Goal: Task Accomplishment & Management: Use online tool/utility

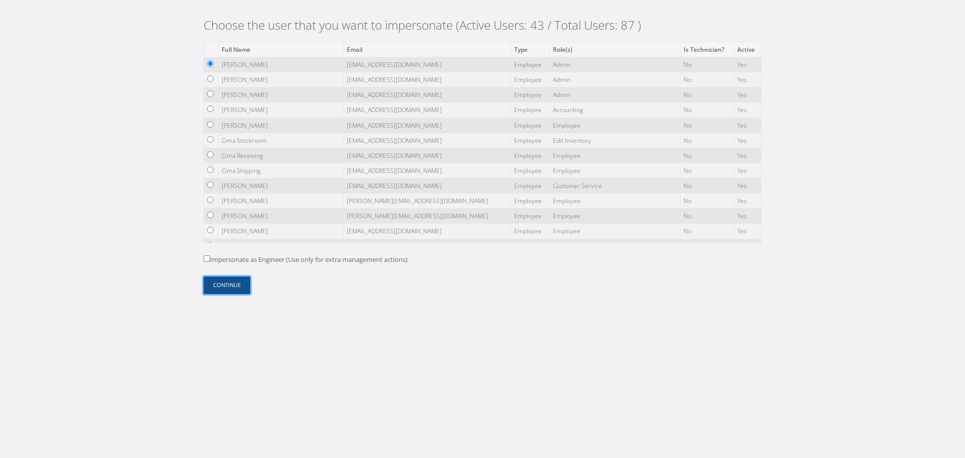
click at [238, 279] on button "Continue" at bounding box center [227, 285] width 47 height 18
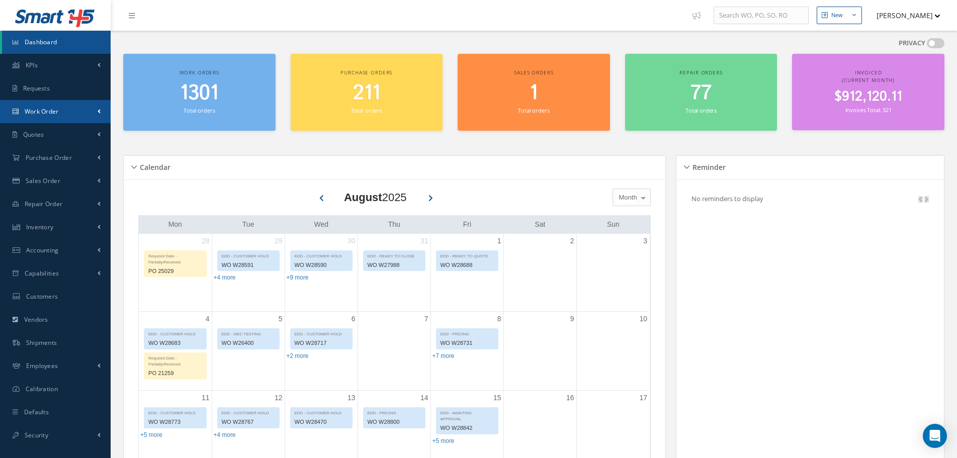
click at [58, 118] on link "Work Order" at bounding box center [55, 111] width 111 height 23
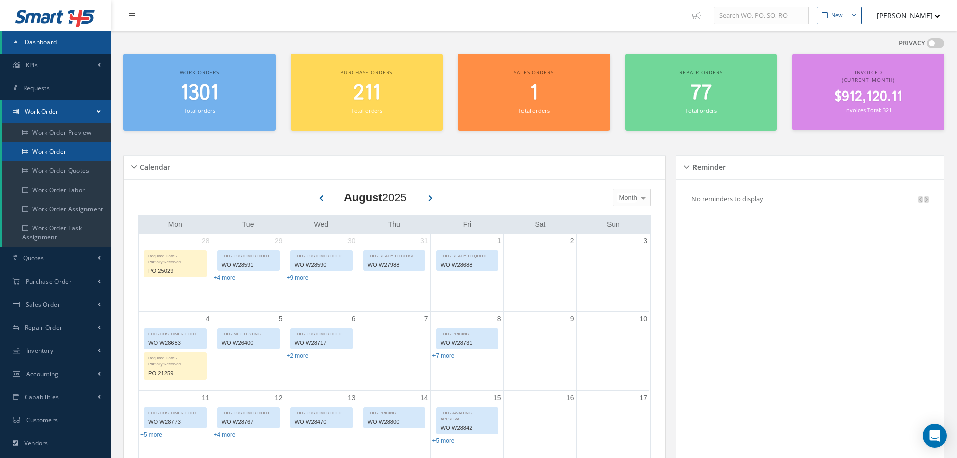
click at [61, 147] on link "Work Order" at bounding box center [56, 151] width 109 height 19
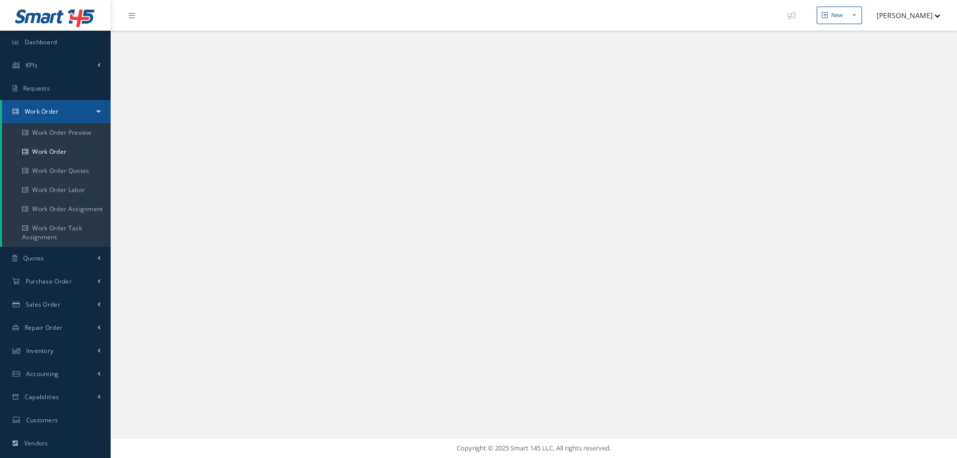
select select "25"
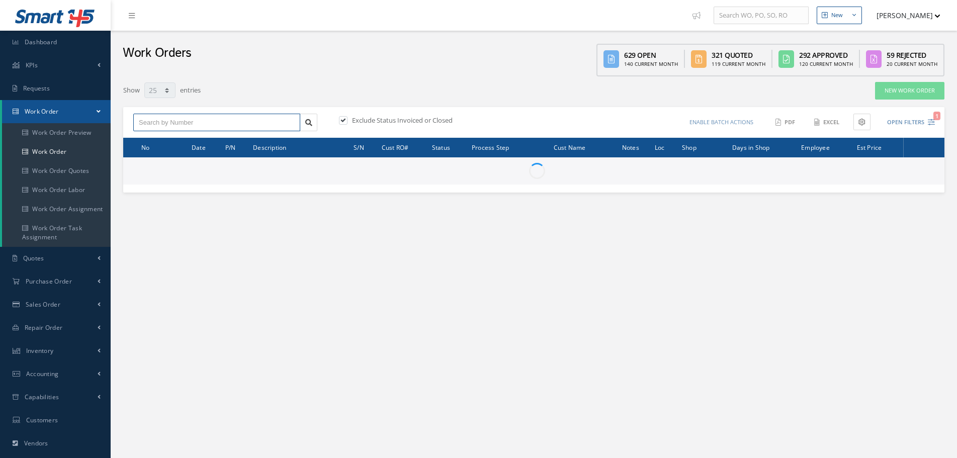
click at [178, 123] on input "text" at bounding box center [216, 123] width 167 height 18
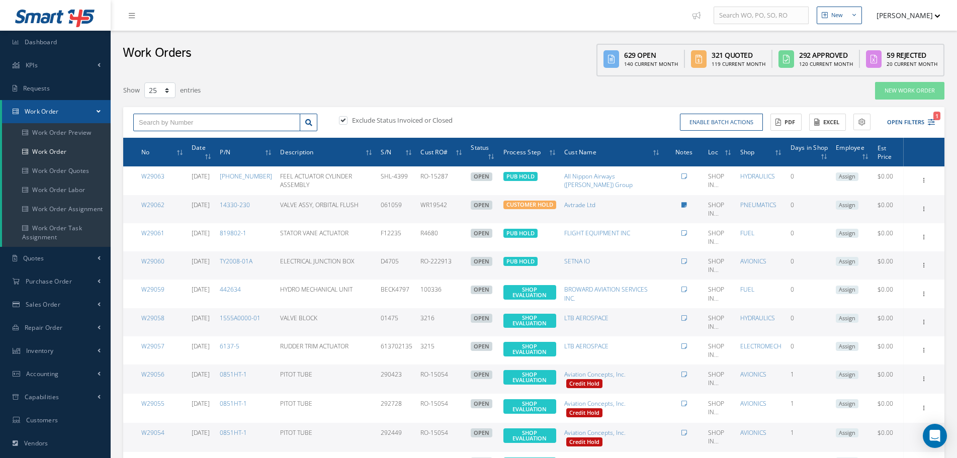
click at [213, 125] on input "text" at bounding box center [216, 123] width 167 height 18
paste input "W28801"
type input "W28801"
click at [347, 117] on label at bounding box center [348, 120] width 3 height 9
click at [341, 118] on input "checkbox" at bounding box center [342, 121] width 7 height 7
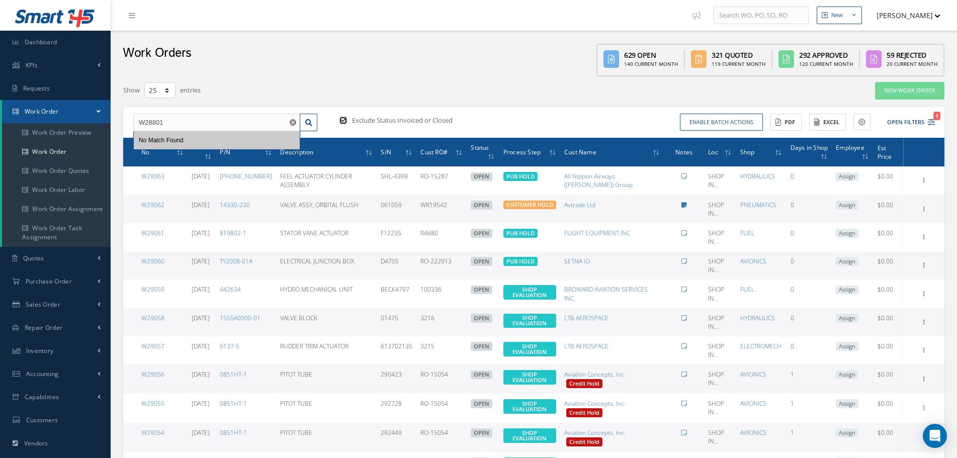
checkbox input "false"
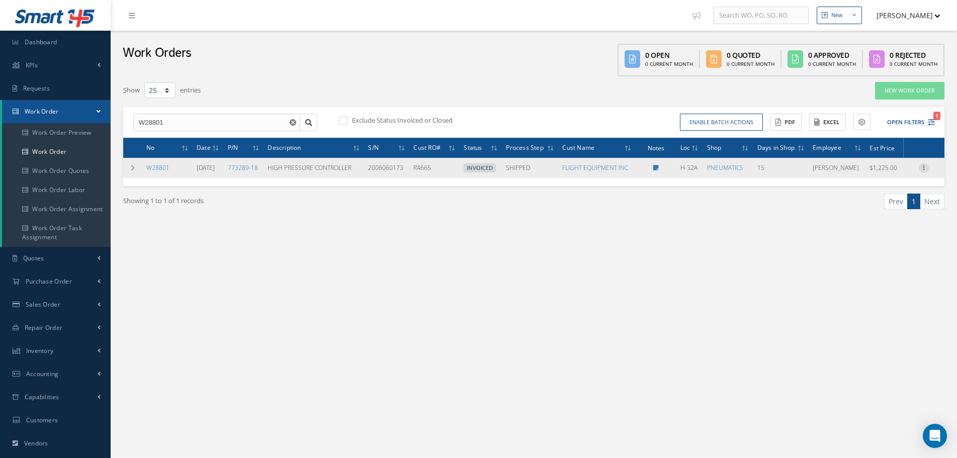
click at [921, 168] on icon at bounding box center [923, 167] width 10 height 8
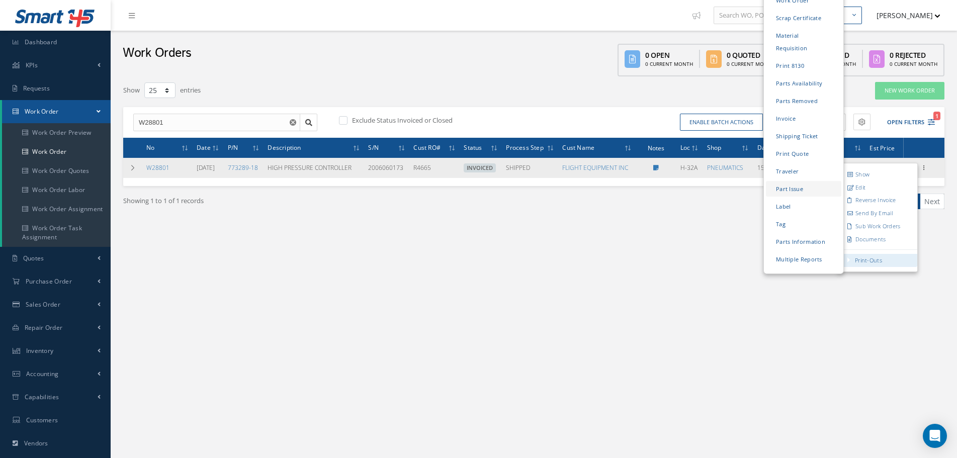
click at [795, 181] on link "Part Issue" at bounding box center [803, 189] width 75 height 16
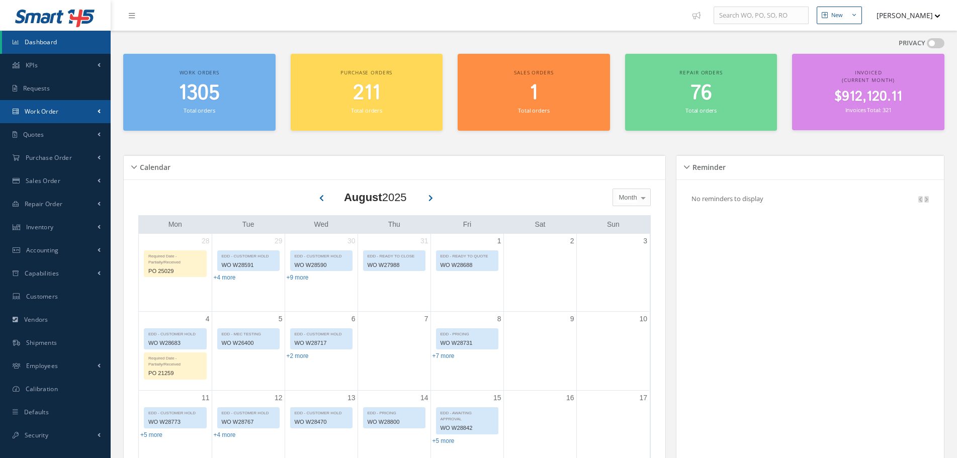
click at [57, 110] on span "Work Order" at bounding box center [42, 111] width 34 height 9
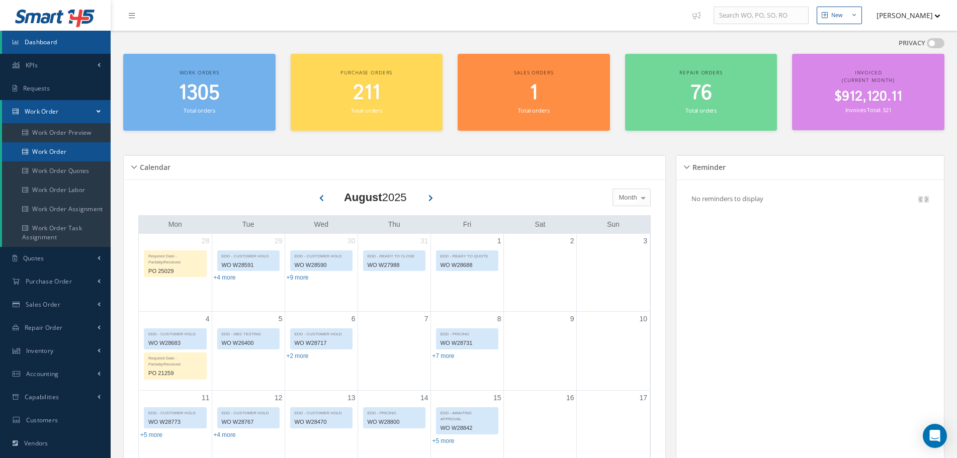
click at [55, 147] on link "Work Order" at bounding box center [56, 151] width 109 height 19
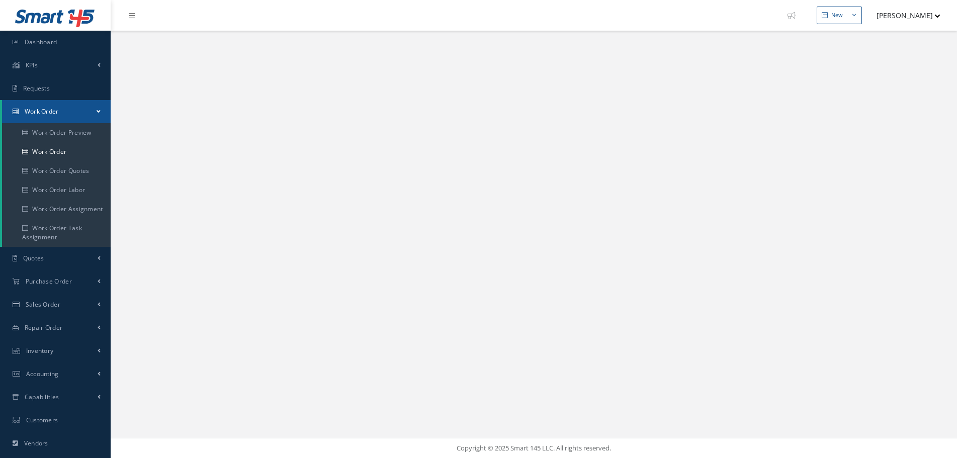
select select "25"
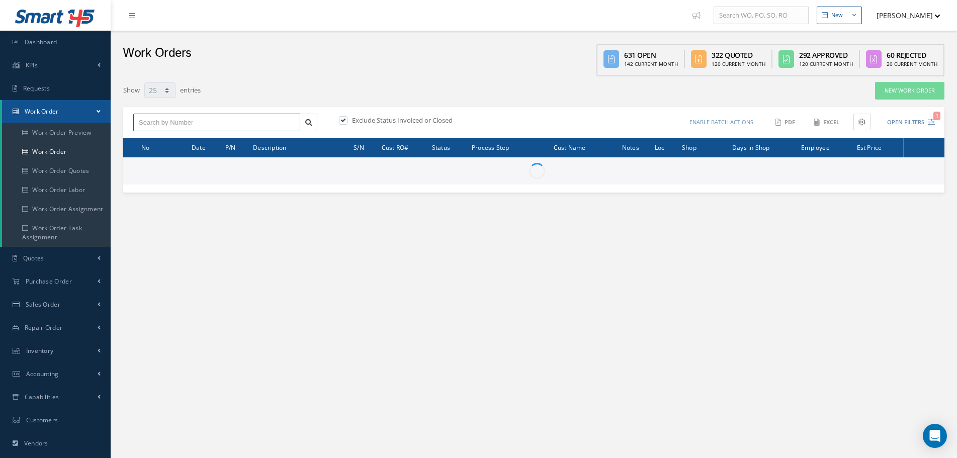
click at [221, 121] on input "text" at bounding box center [216, 123] width 167 height 18
paste input "W23017"
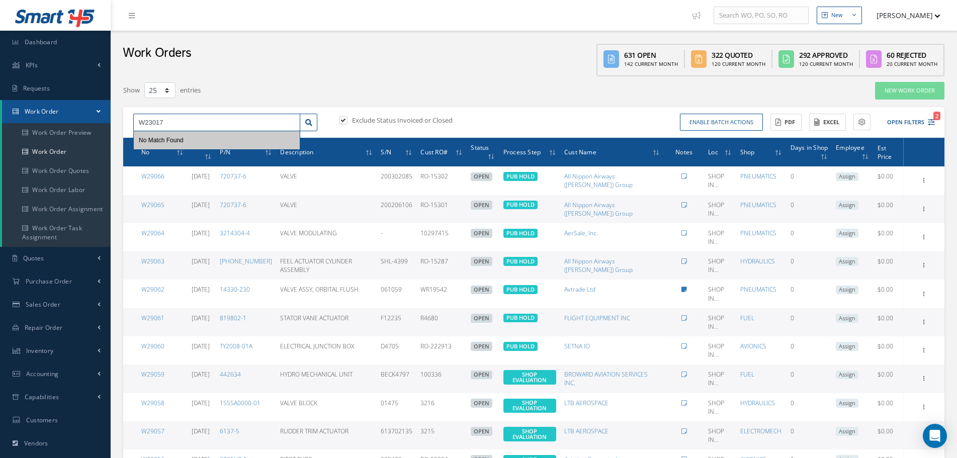
type input "W23017"
click at [357, 119] on label "Exclude Status Invoiced or Closed" at bounding box center [400, 120] width 103 height 9
click at [345, 119] on input "checkbox" at bounding box center [342, 121] width 7 height 7
checkbox input "false"
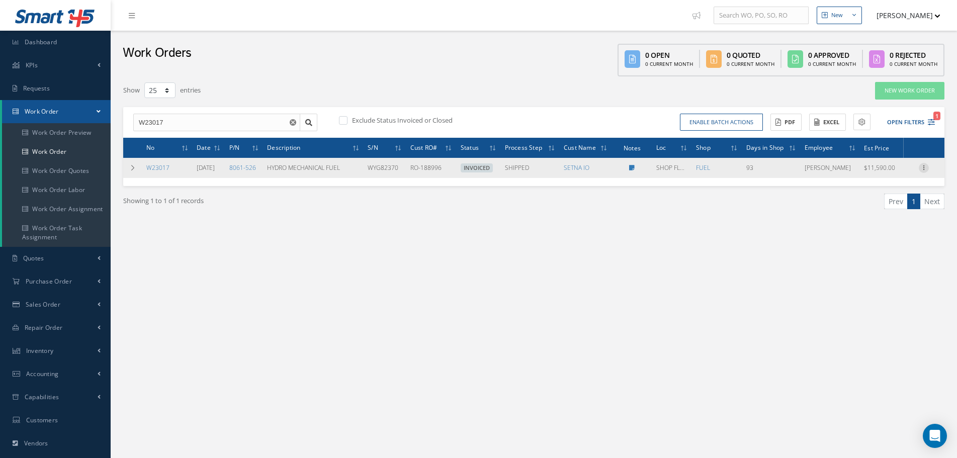
click at [922, 170] on icon at bounding box center [923, 167] width 10 height 8
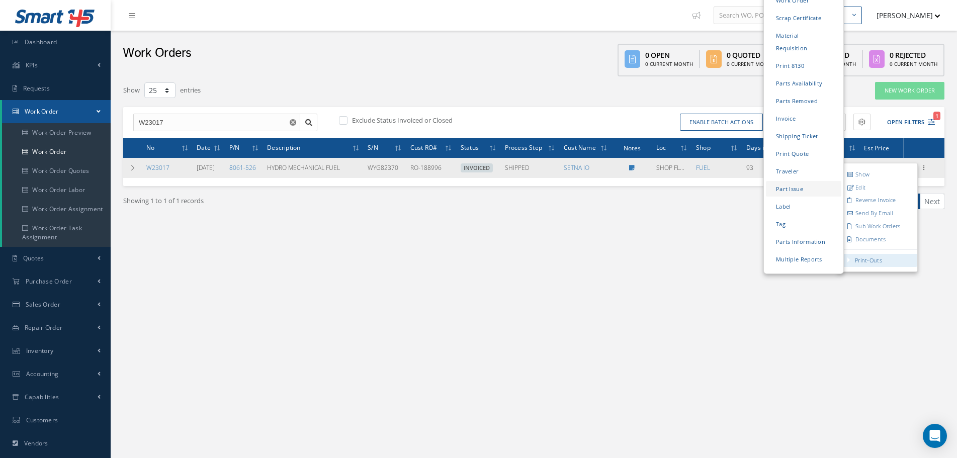
click at [783, 181] on link "Part Issue" at bounding box center [803, 189] width 75 height 16
